Goal: Transaction & Acquisition: Purchase product/service

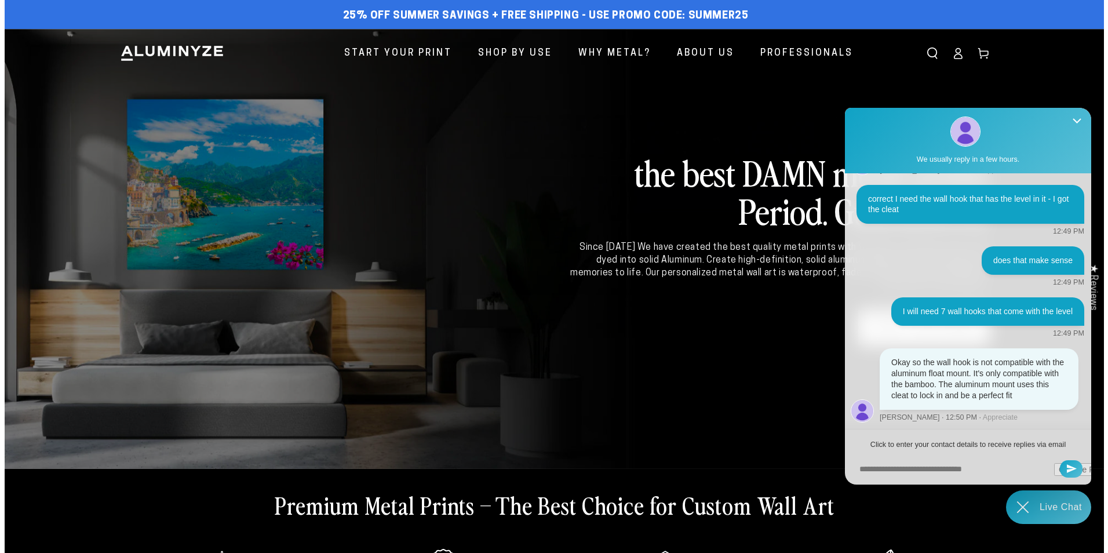
scroll to position [1161, 0]
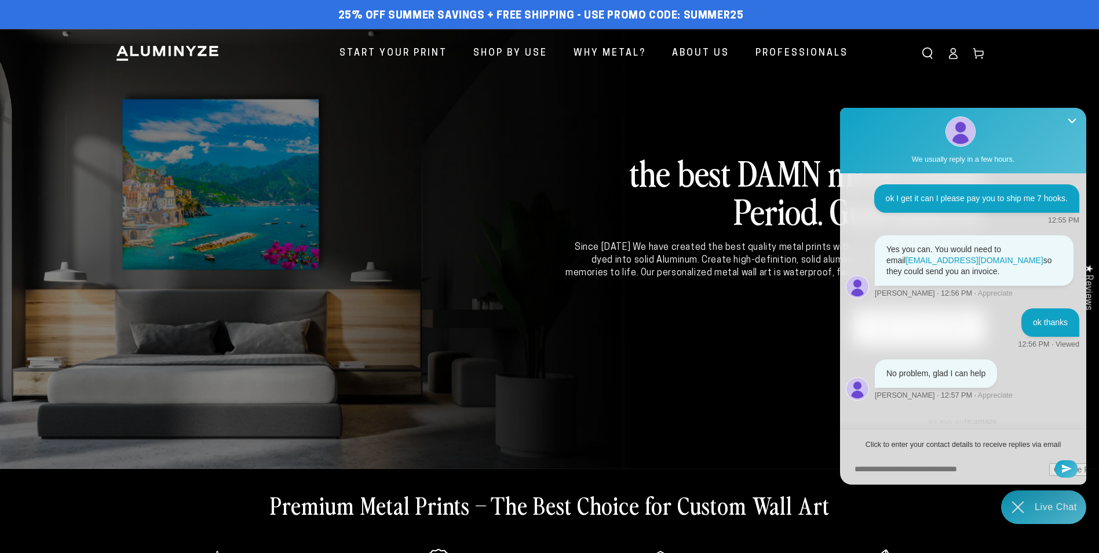
click at [930, 53] on icon "Search our site" at bounding box center [928, 54] width 12 height 12
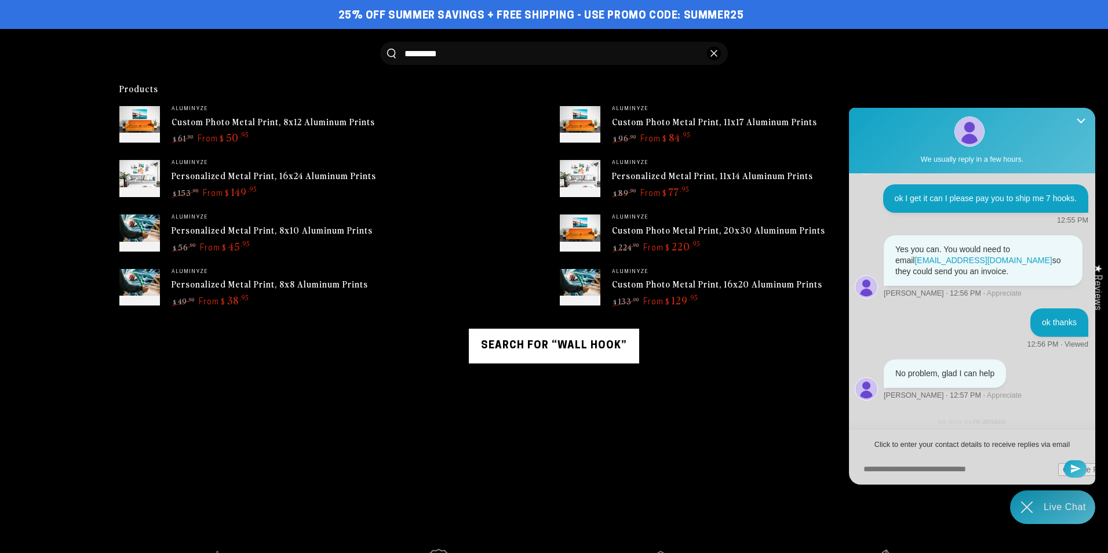
type input "*********"
click at [387, 49] on button "Search our site" at bounding box center [391, 54] width 9 height 10
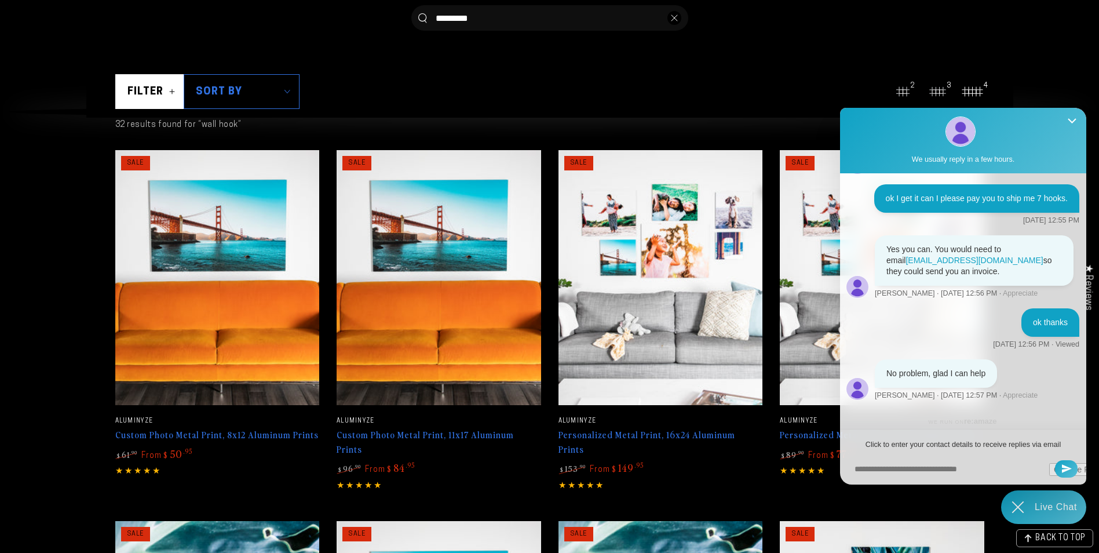
scroll to position [58, 0]
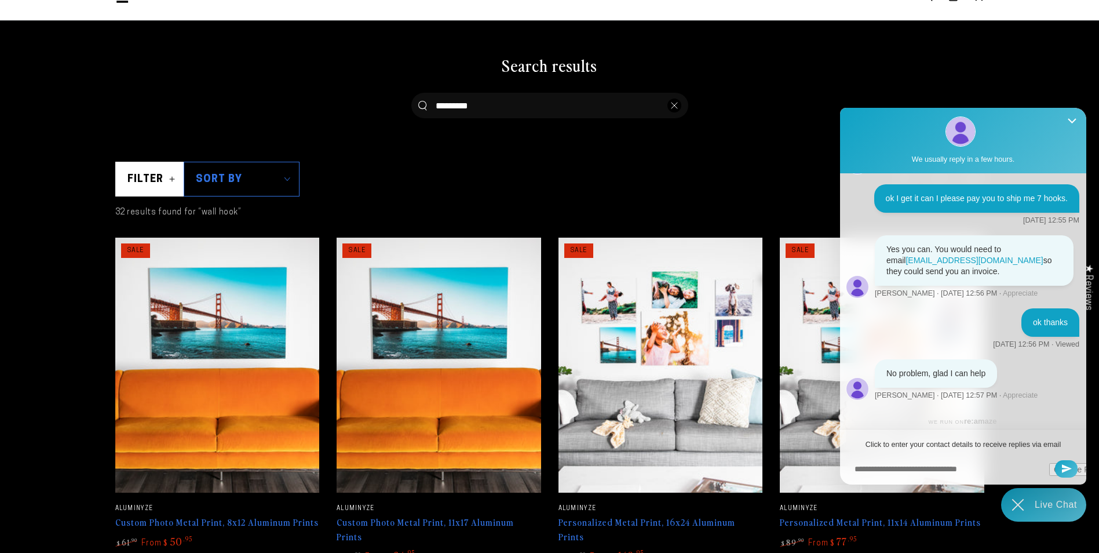
click at [1021, 511] on icon "Chat widget toggle" at bounding box center [1018, 505] width 34 height 34
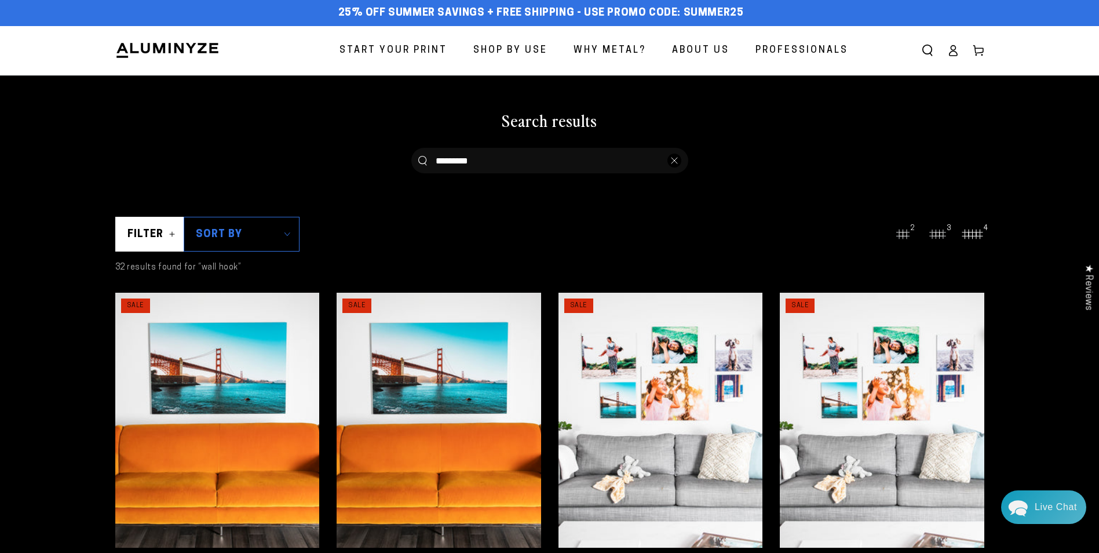
scroll to position [0, 0]
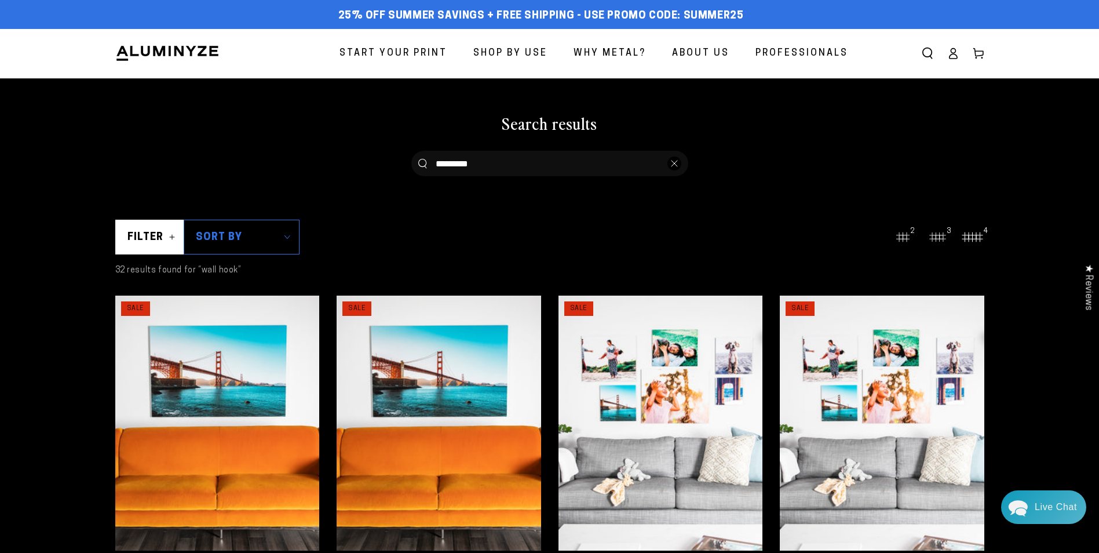
click at [199, 49] on img at bounding box center [167, 53] width 104 height 17
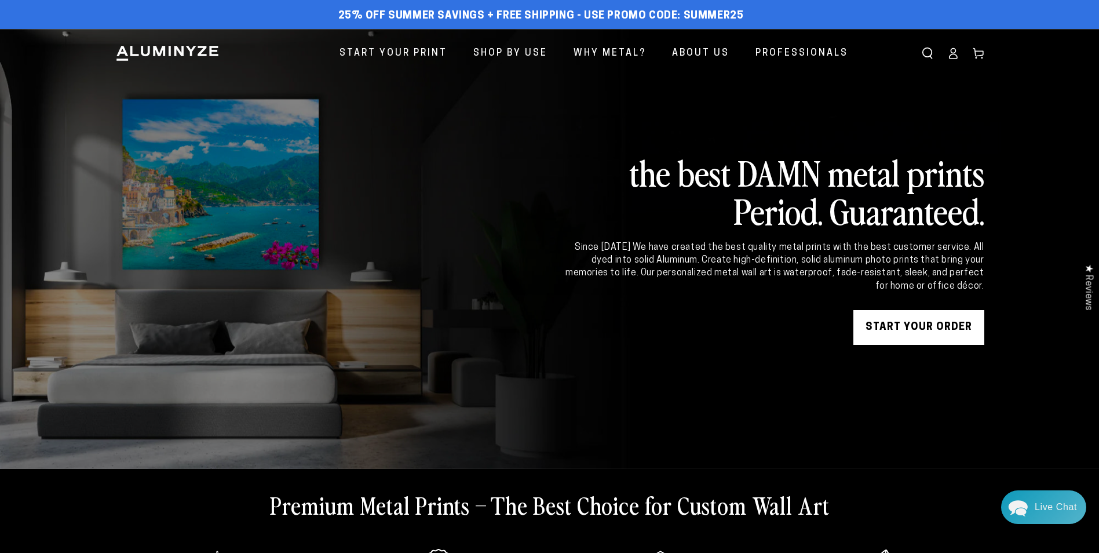
scroll to position [1161, 0]
click at [914, 336] on link "START YOUR Order" at bounding box center [919, 327] width 131 height 35
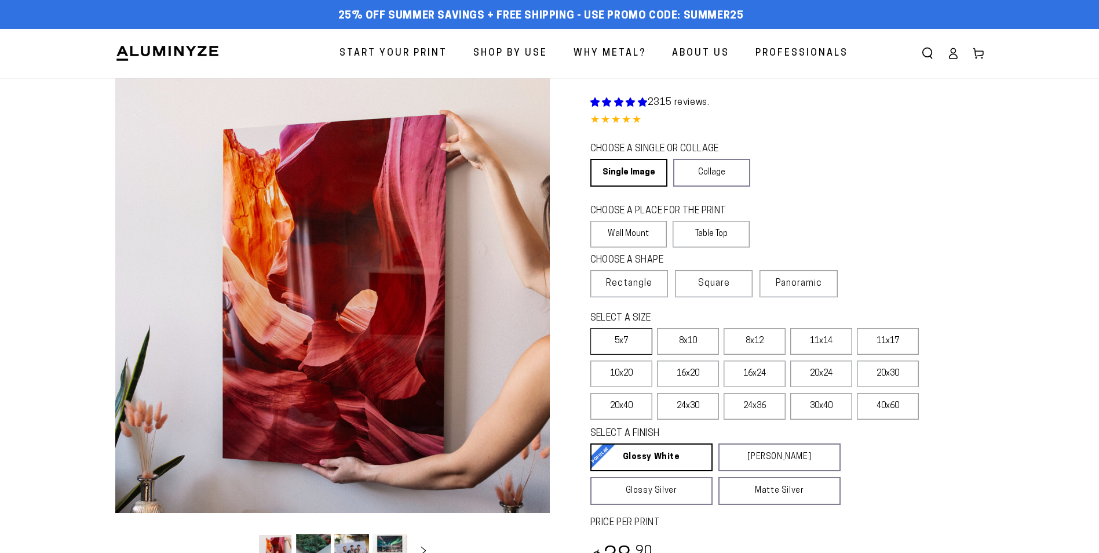
select select "**********"
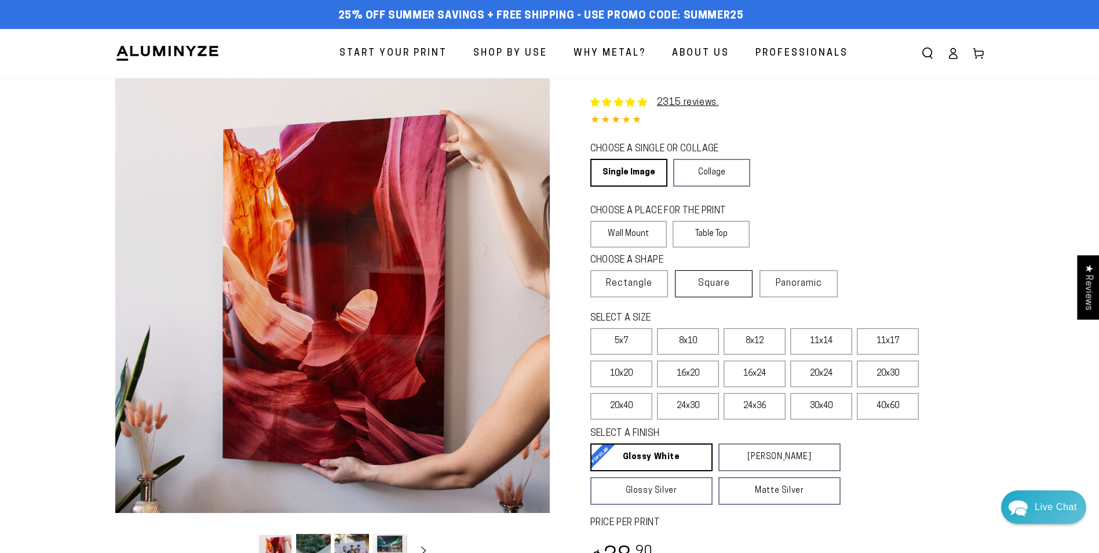
click at [733, 282] on label "Square" at bounding box center [714, 283] width 78 height 27
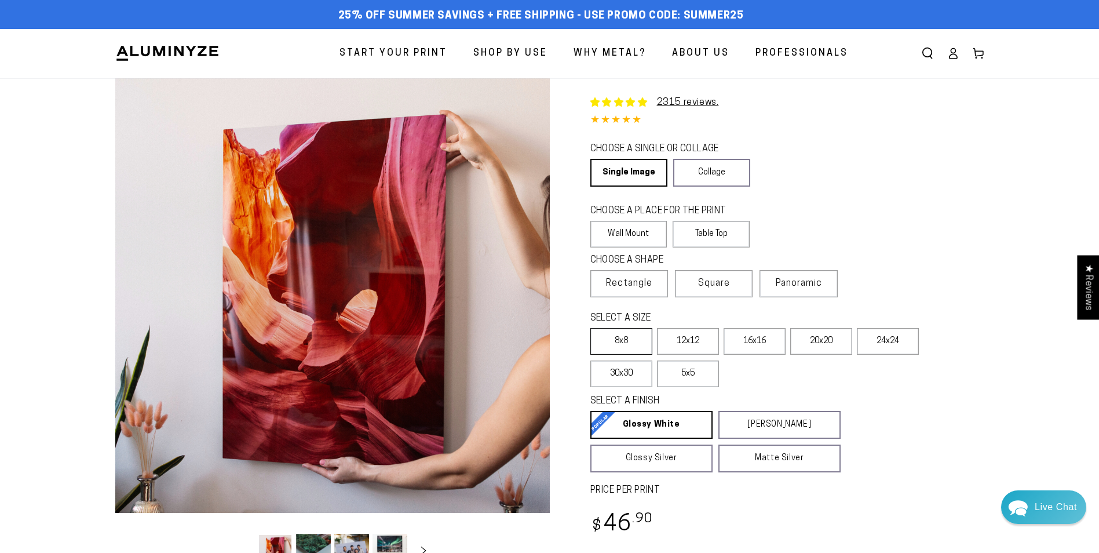
click at [625, 334] on label "8x8" at bounding box center [622, 341] width 62 height 27
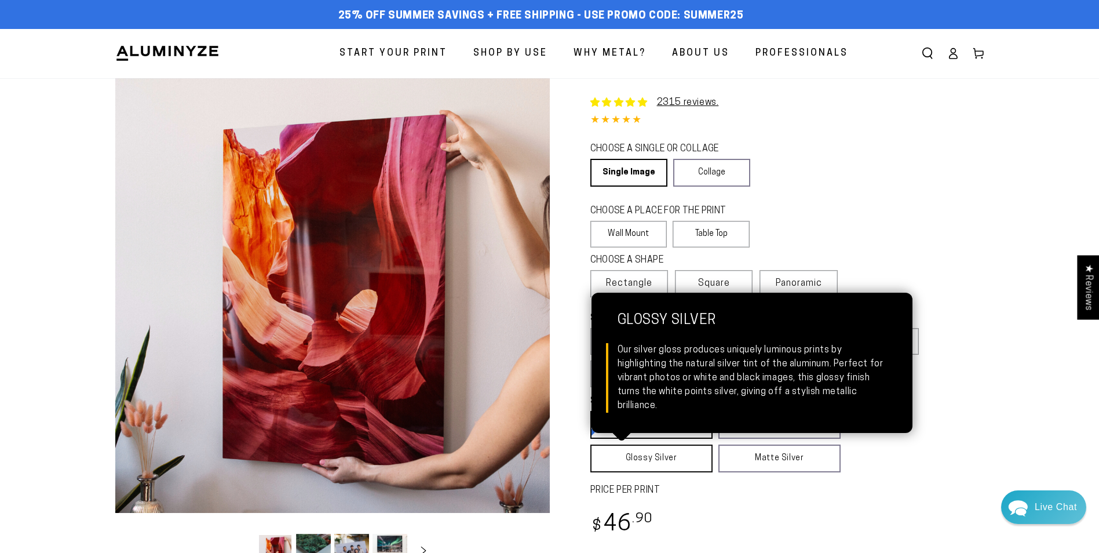
click at [666, 462] on link "Glossy Silver Glossy Silver Our silver gloss produces uniquely luminous prints …" at bounding box center [652, 458] width 122 height 28
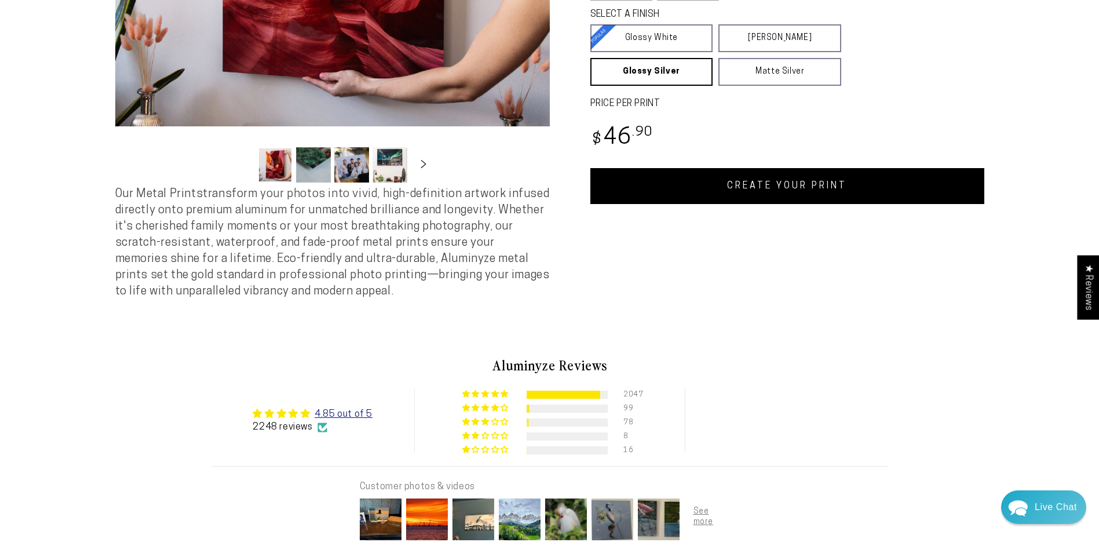
scroll to position [406, 0]
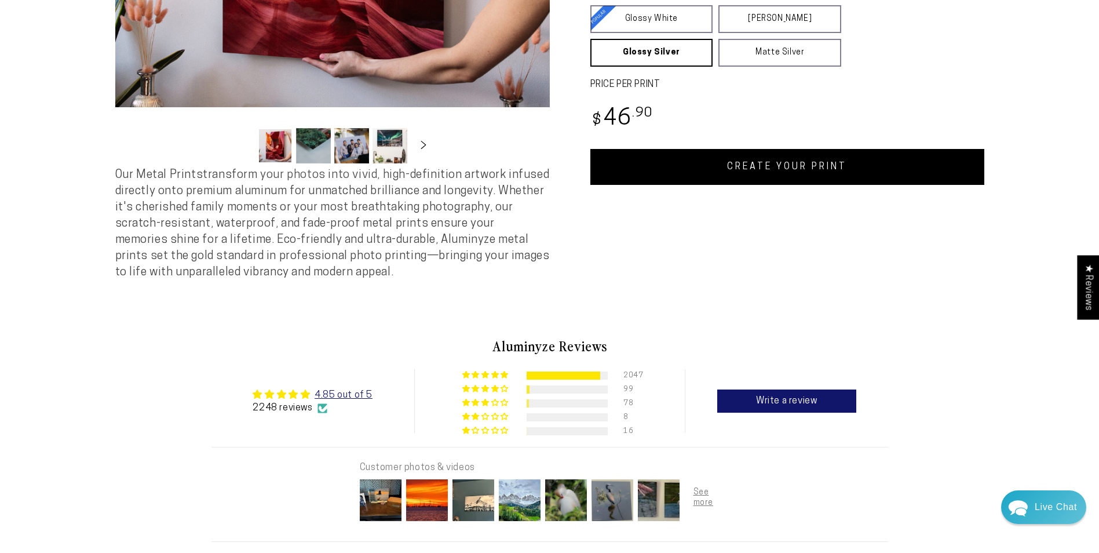
click at [799, 175] on link "CREATE YOUR PRINT" at bounding box center [788, 167] width 394 height 36
